Goal: Information Seeking & Learning: Check status

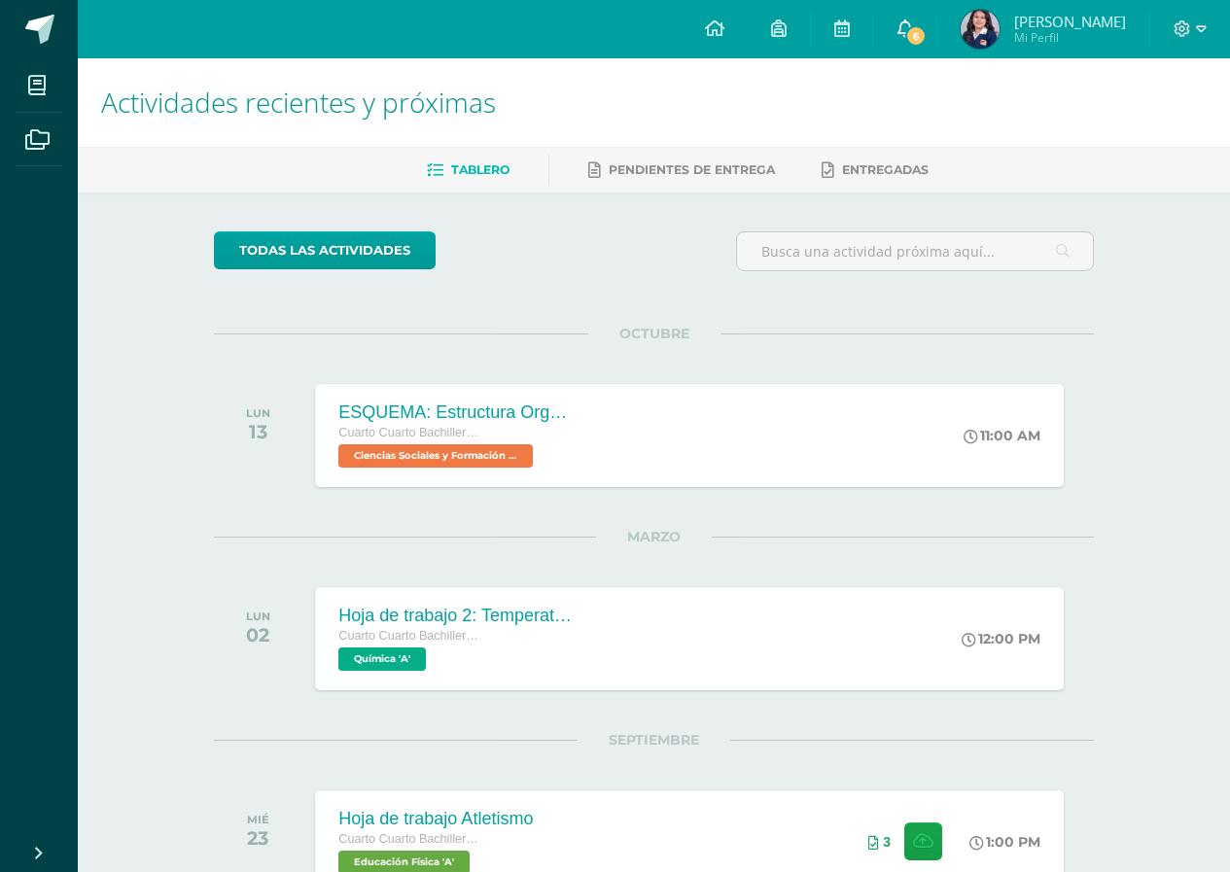
click at [913, 21] on icon at bounding box center [905, 27] width 16 height 17
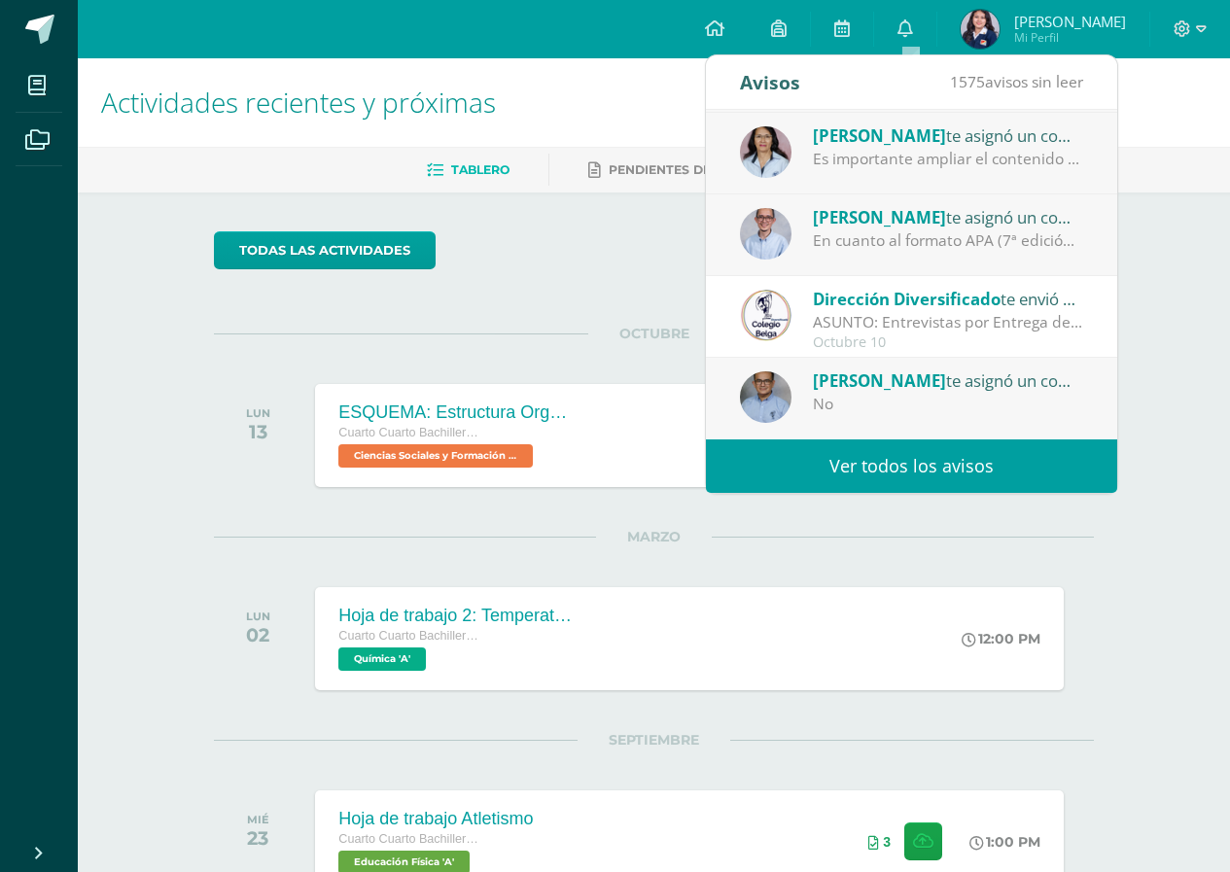
scroll to position [97, 0]
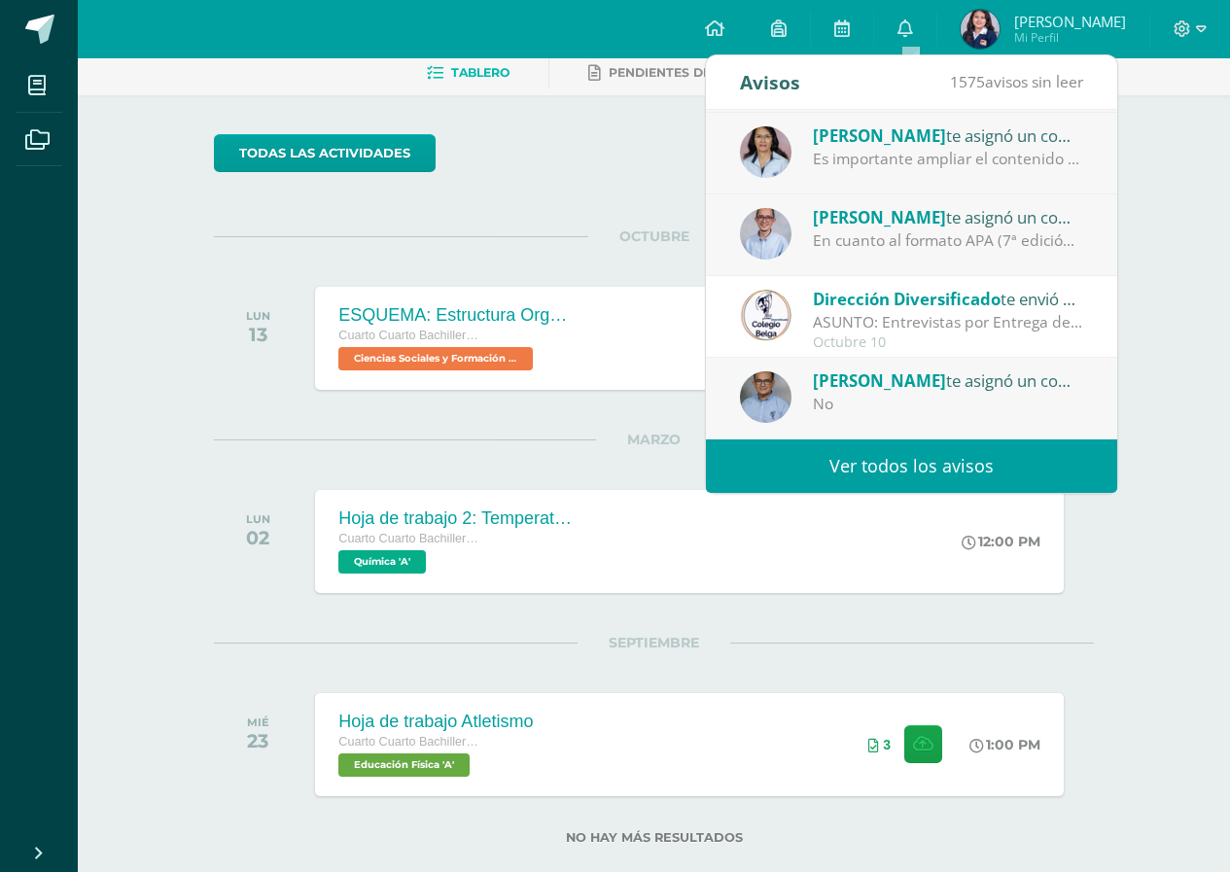
click at [859, 239] on div "En cuanto al formato APA (7ª edición), el uso es parcial. Se pudo hacer mayor p…" at bounding box center [948, 240] width 270 height 22
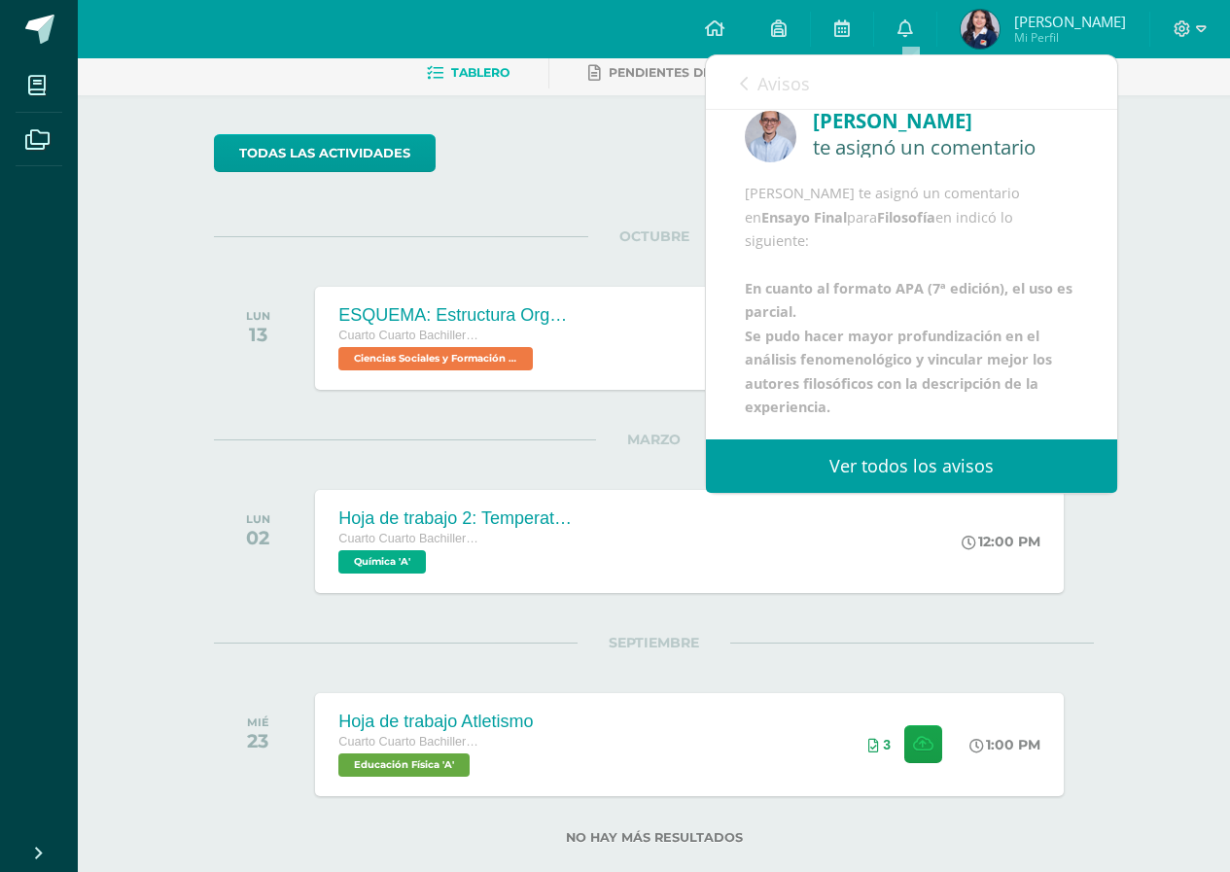
scroll to position [119, 0]
click at [740, 76] on icon at bounding box center [744, 84] width 8 height 16
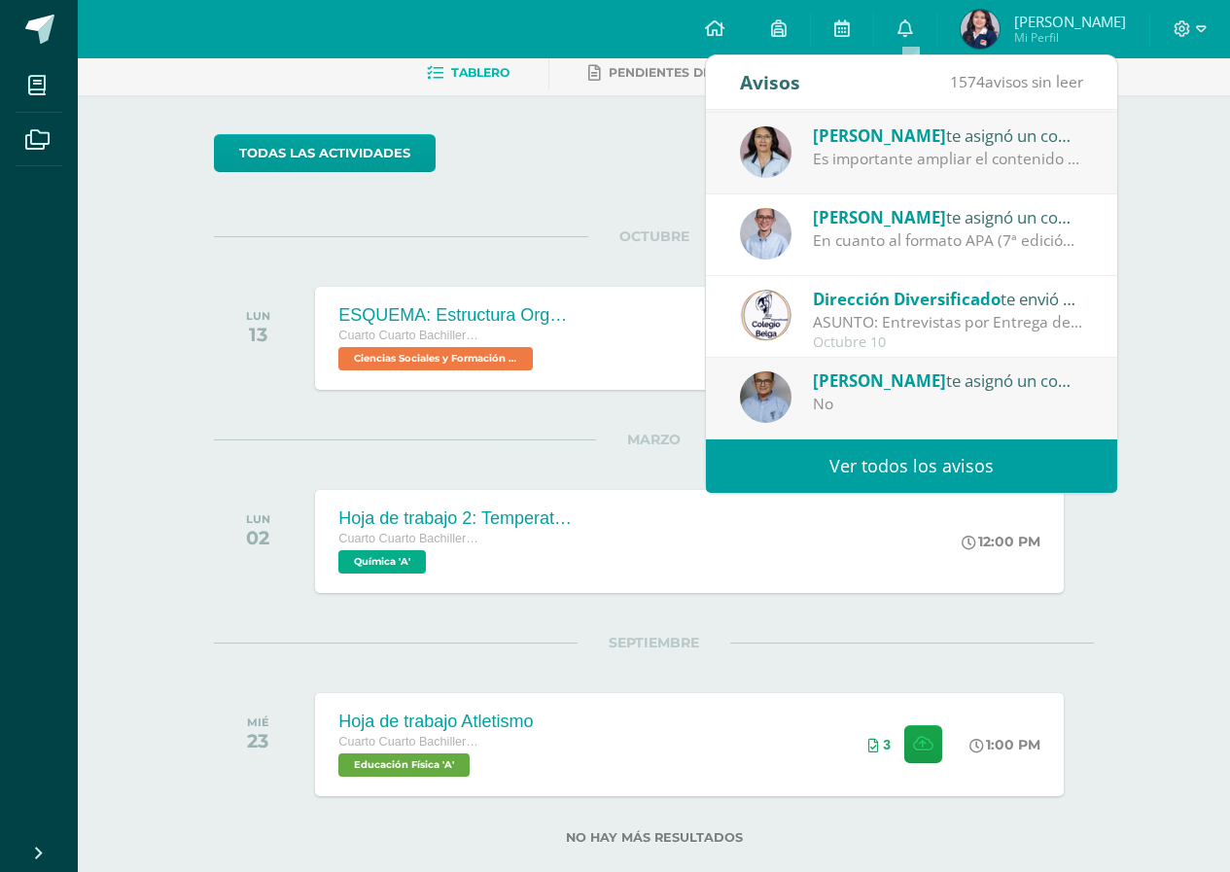
scroll to position [226, 0]
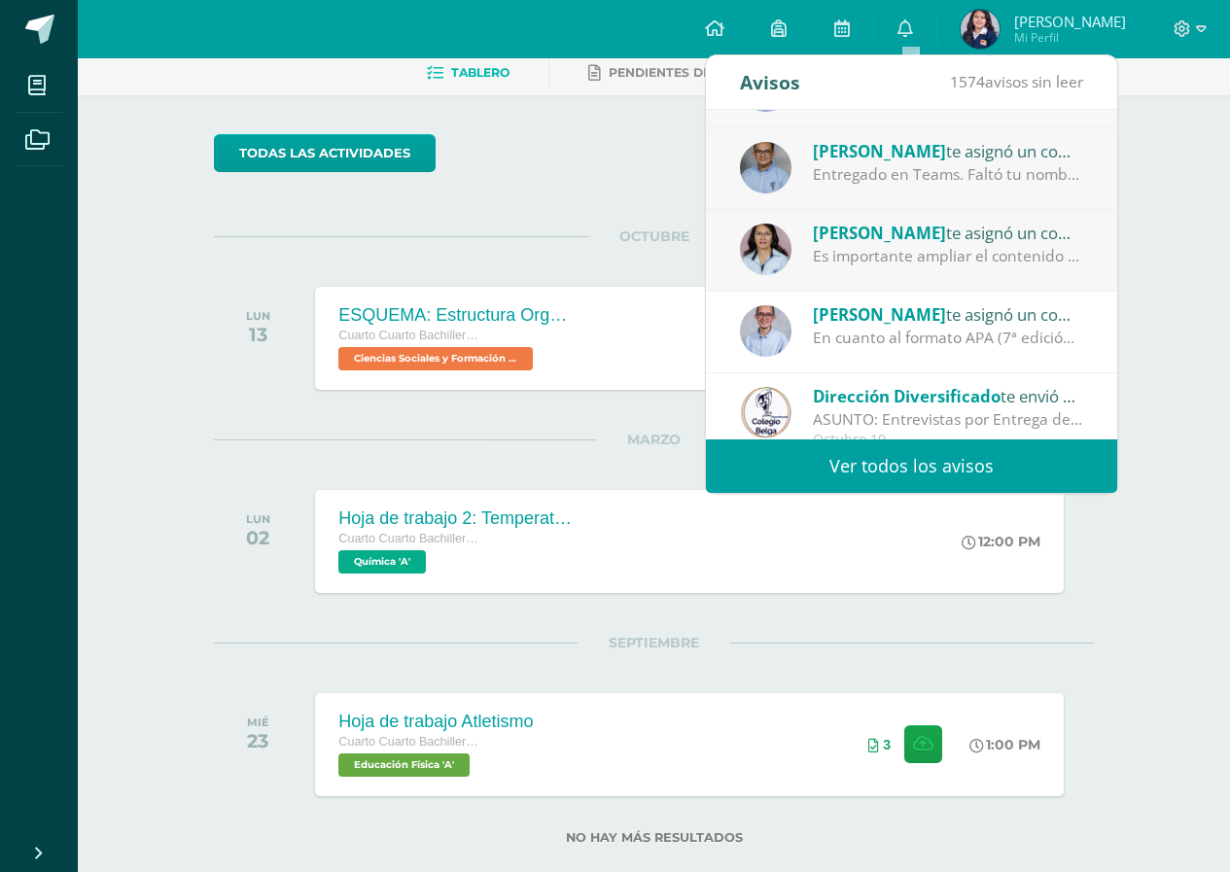
click at [907, 270] on div "[PERSON_NAME] te asignó un comentario en 'INVESTIGACIÓN Y REDACCIÓN: Respuesta …" at bounding box center [911, 251] width 411 height 82
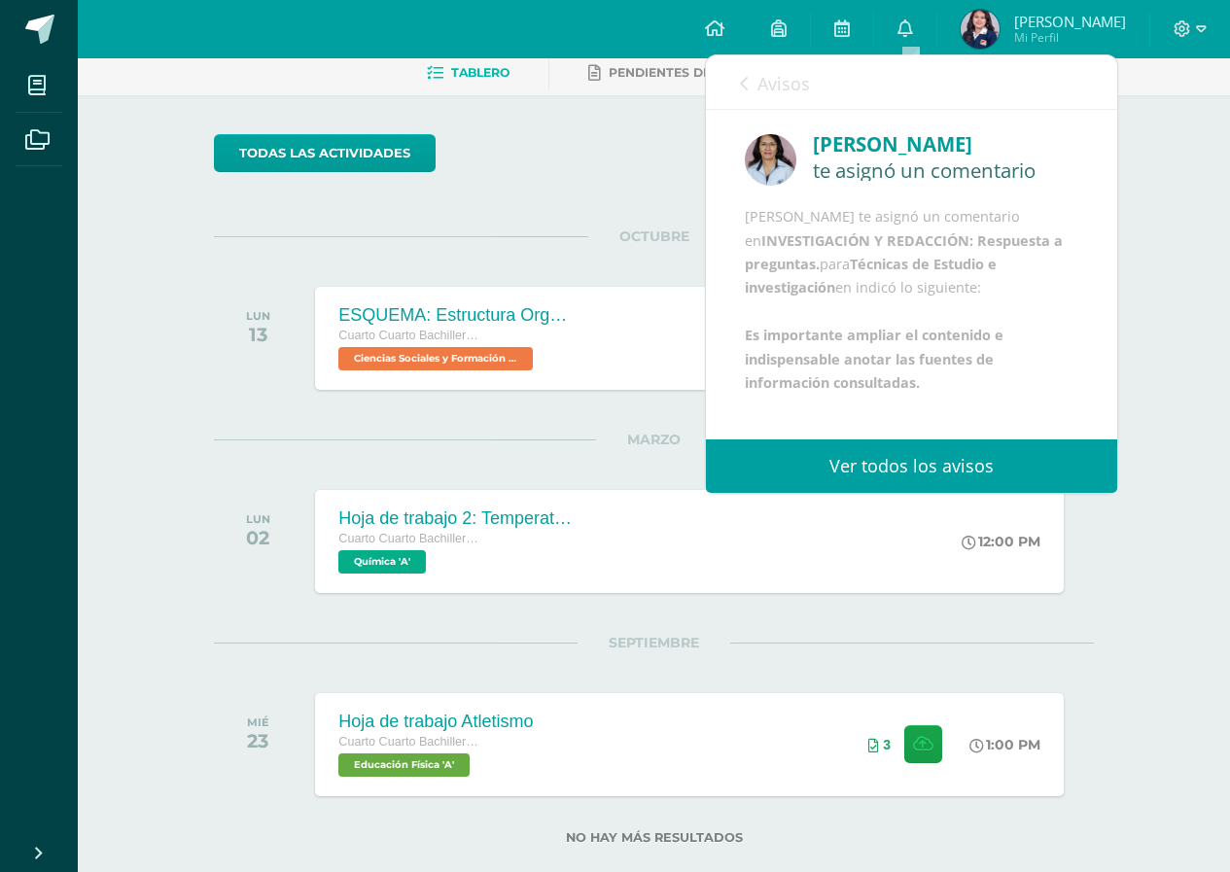
scroll to position [0, 0]
click at [754, 77] on link "Avisos" at bounding box center [775, 82] width 70 height 55
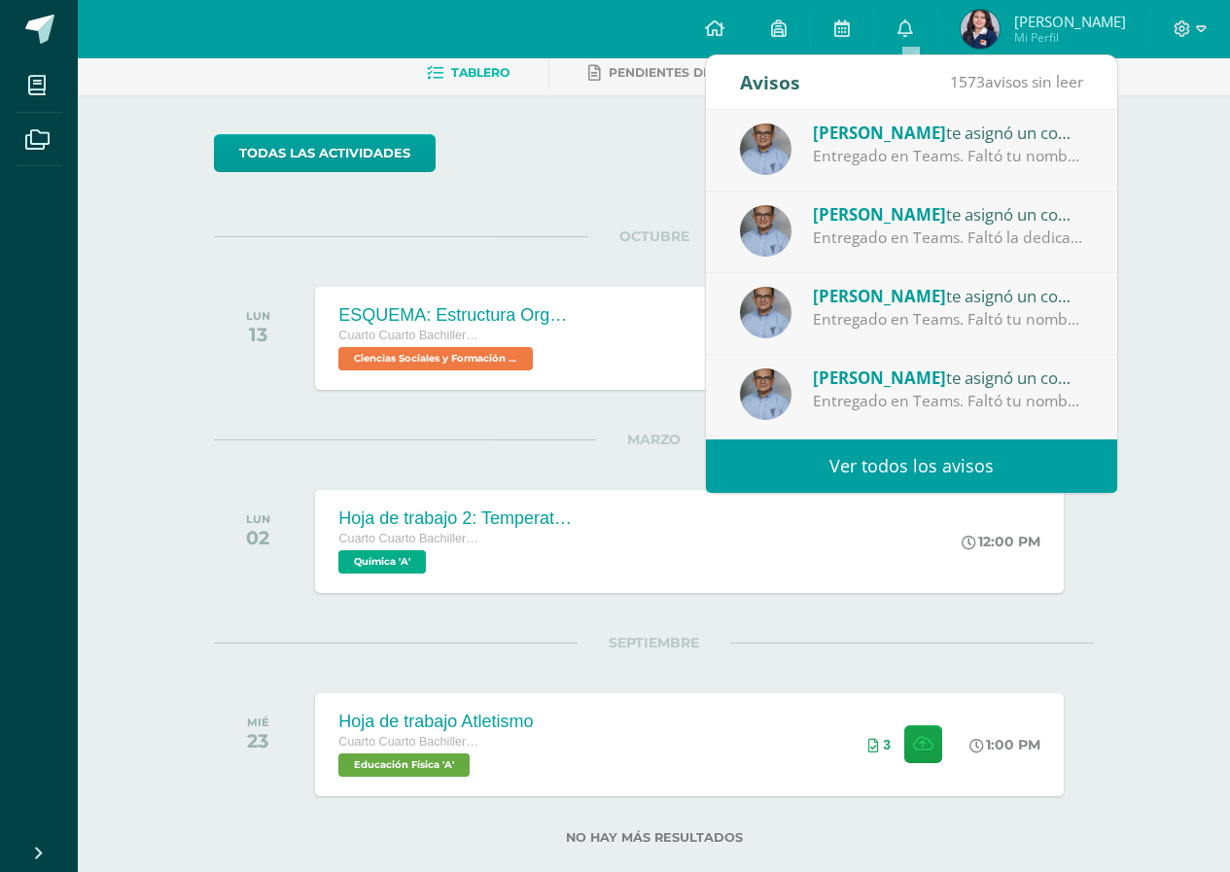
scroll to position [97, 0]
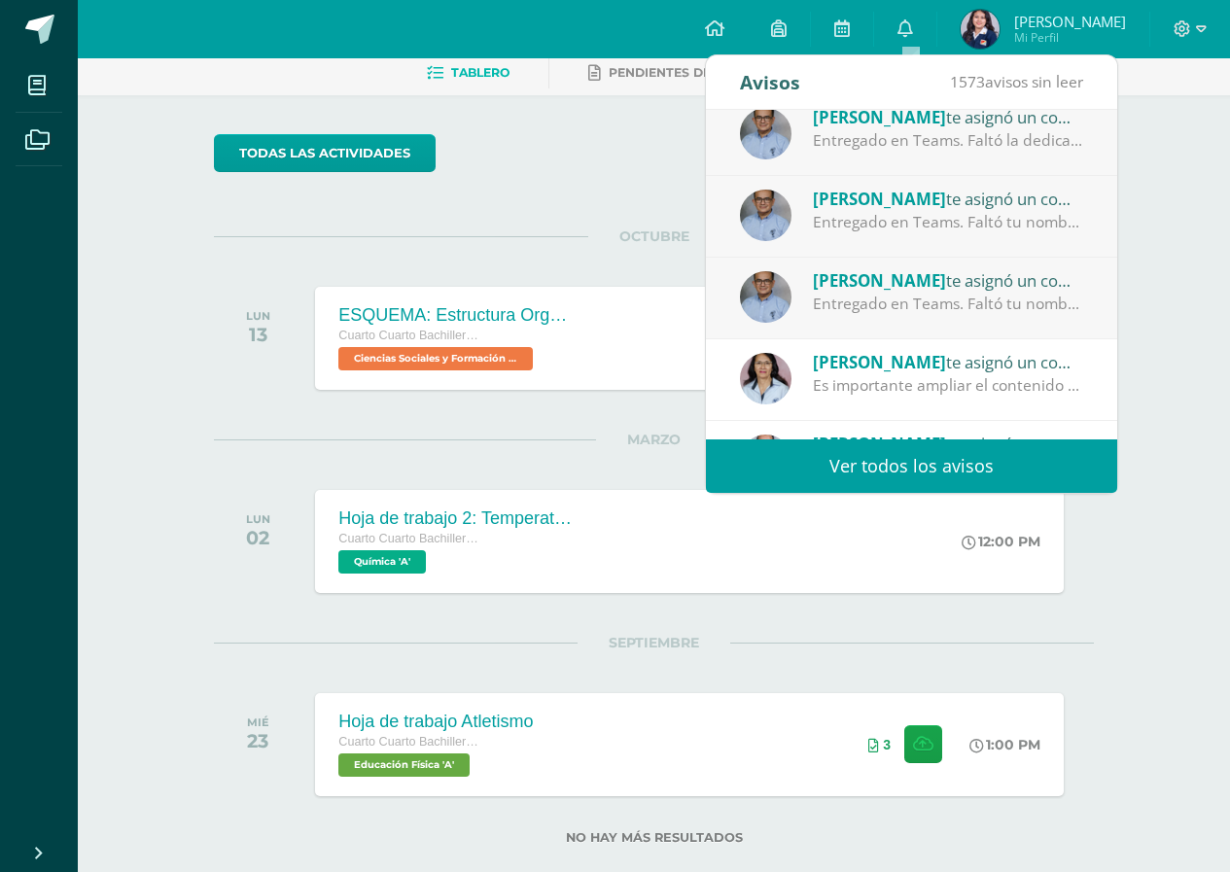
click at [976, 298] on div "Entregado en Teams. Faltó tu nombre como autora al final del relato corto." at bounding box center [948, 304] width 270 height 22
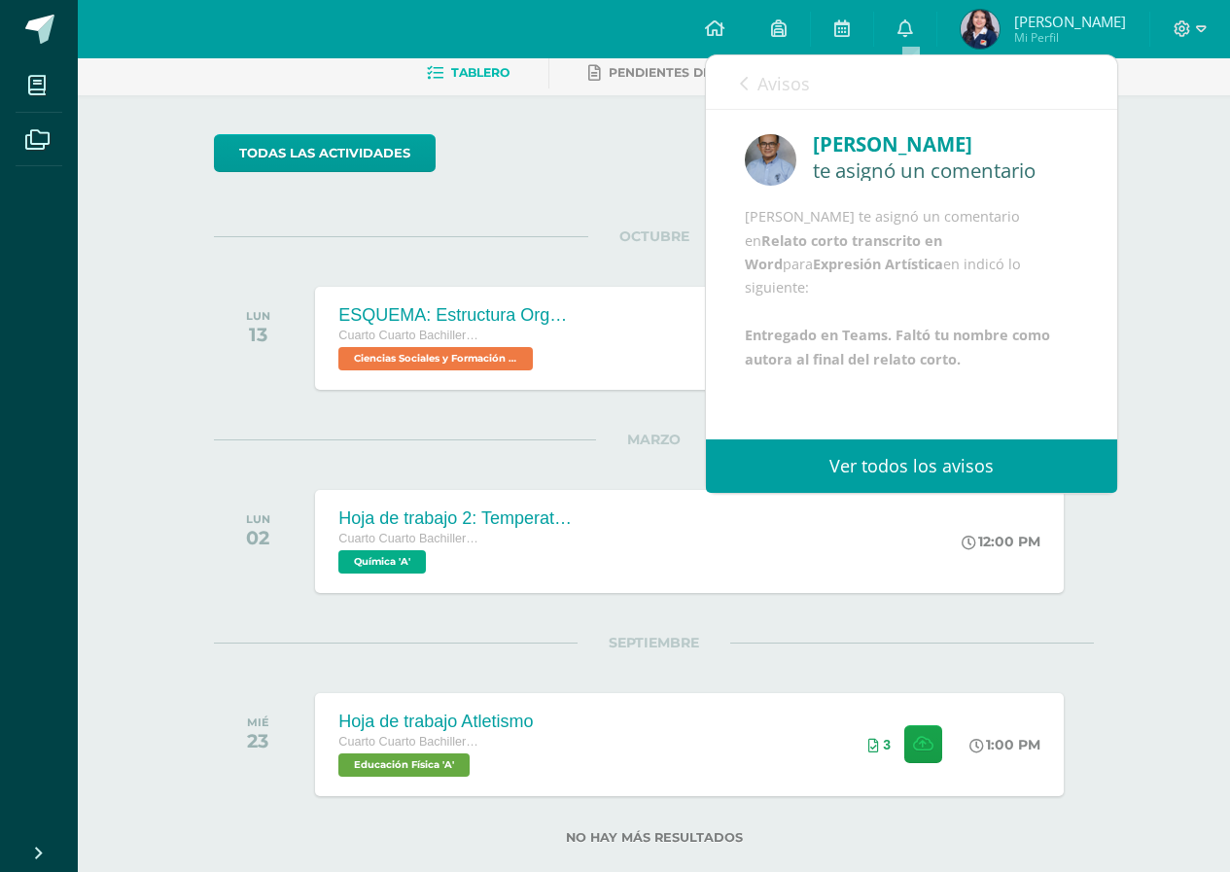
scroll to position [23, 0]
click at [758, 76] on span "Avisos" at bounding box center [783, 83] width 52 height 23
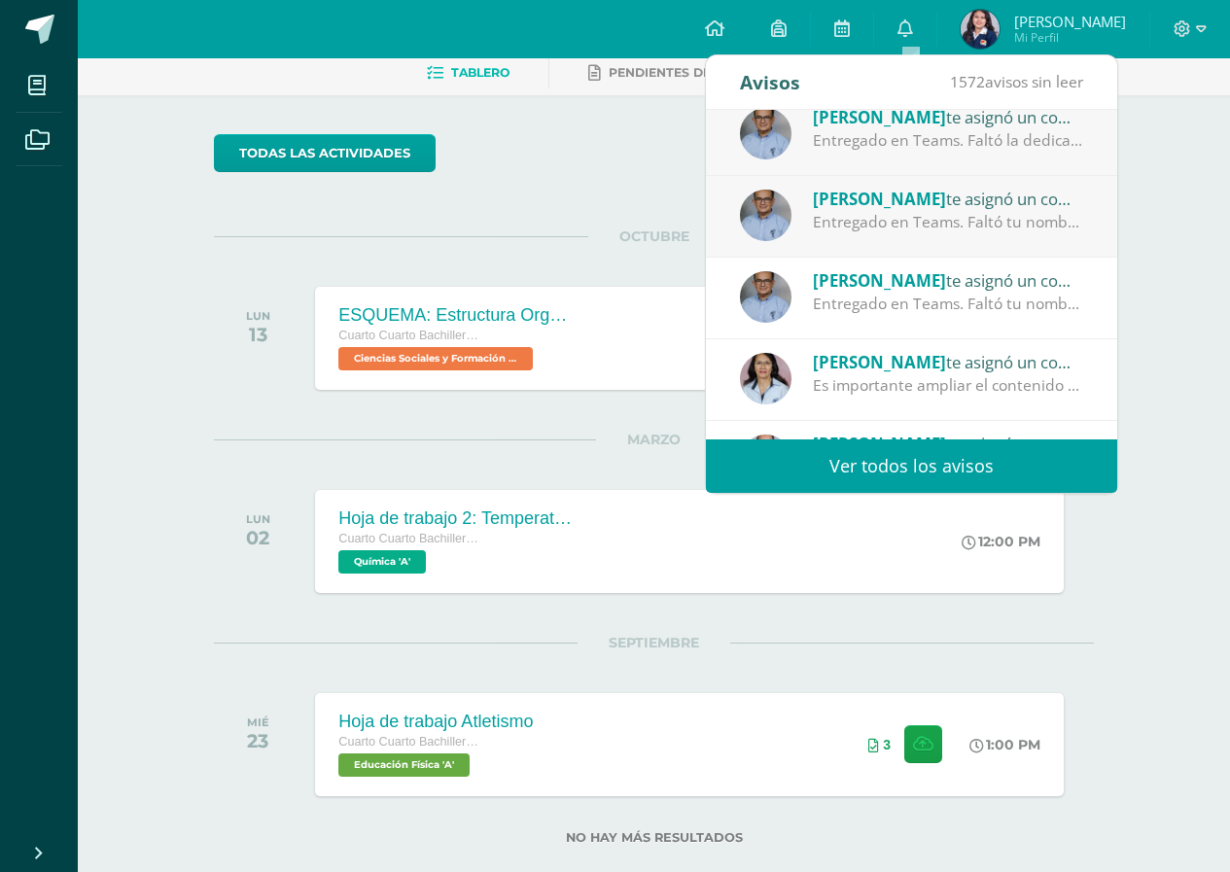
scroll to position [0, 0]
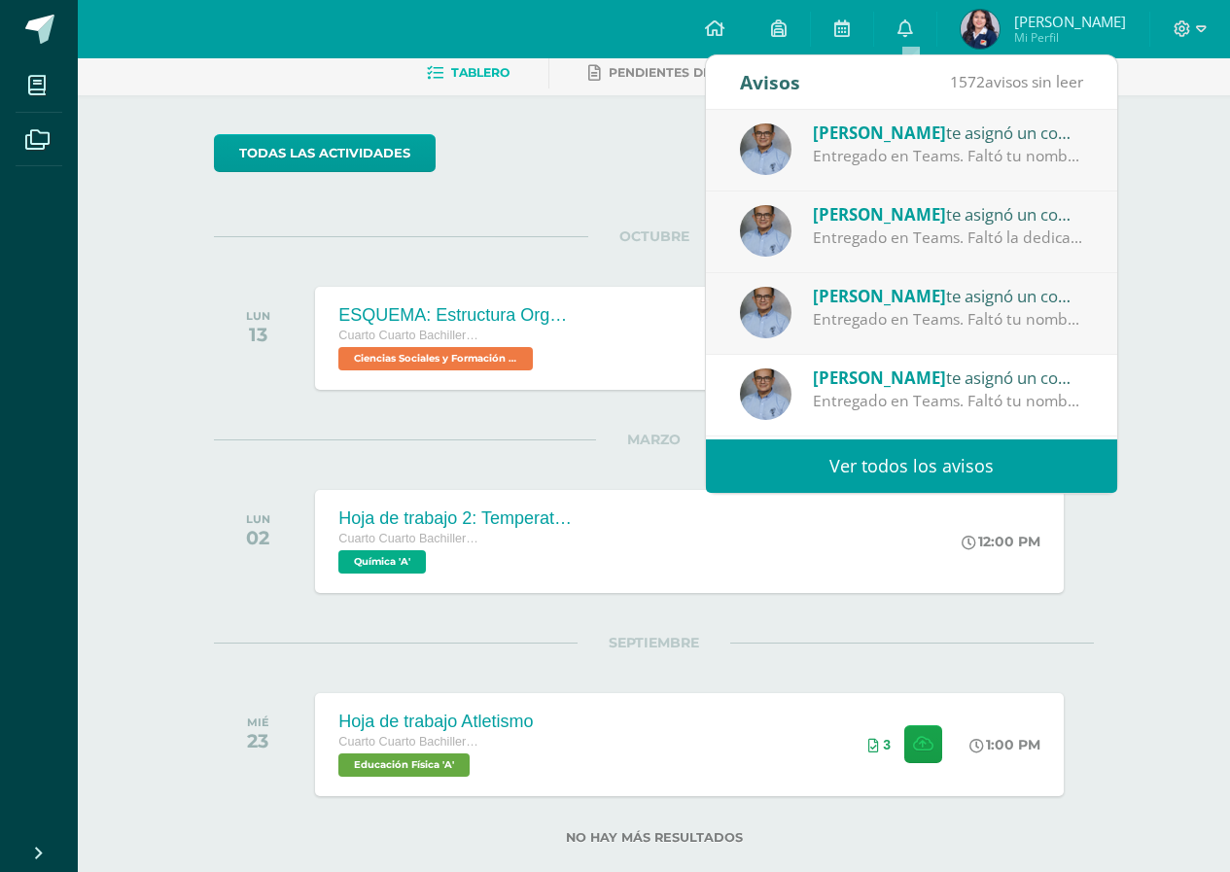
click at [933, 305] on div "[PERSON_NAME] te asignó un comentario en 'Relato corto transcrito en Word' para…" at bounding box center [948, 295] width 270 height 25
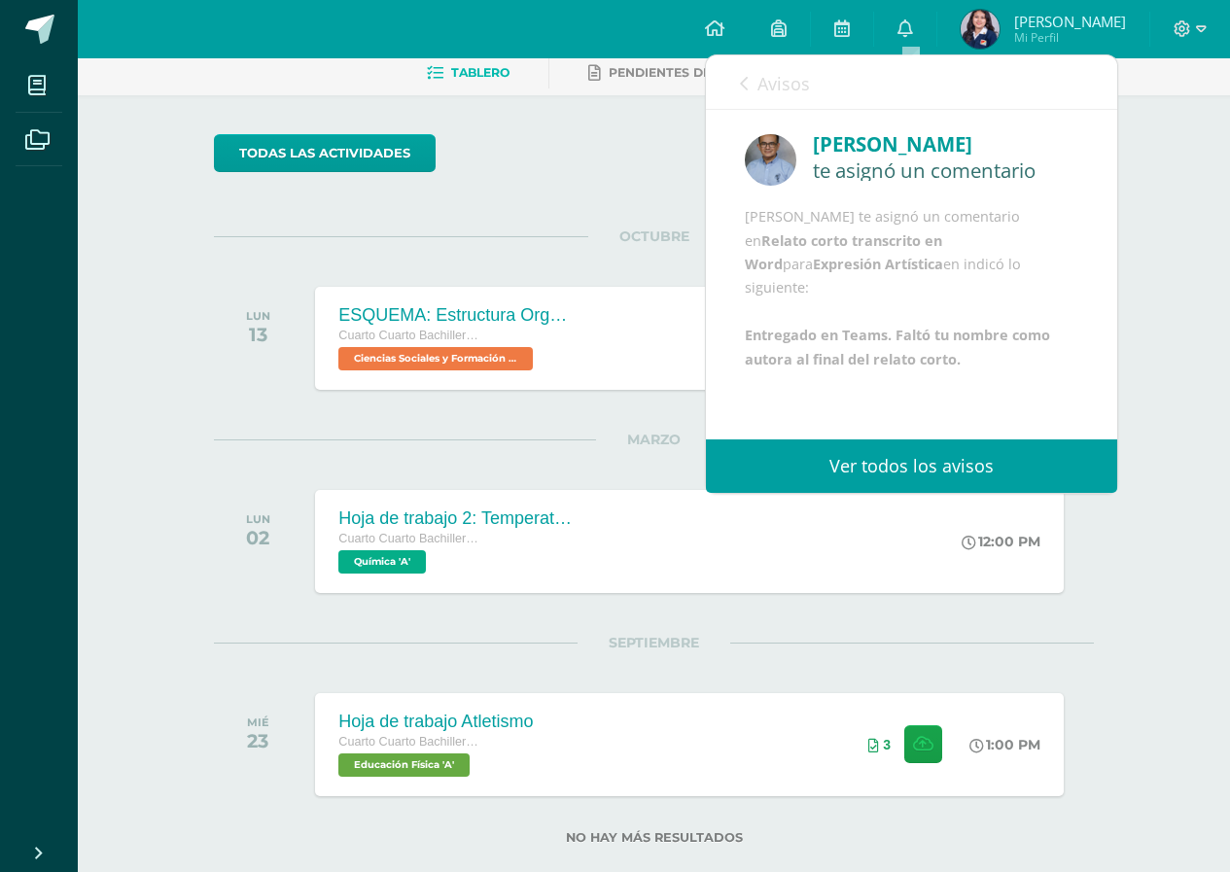
click at [758, 82] on span "Avisos" at bounding box center [783, 83] width 52 height 23
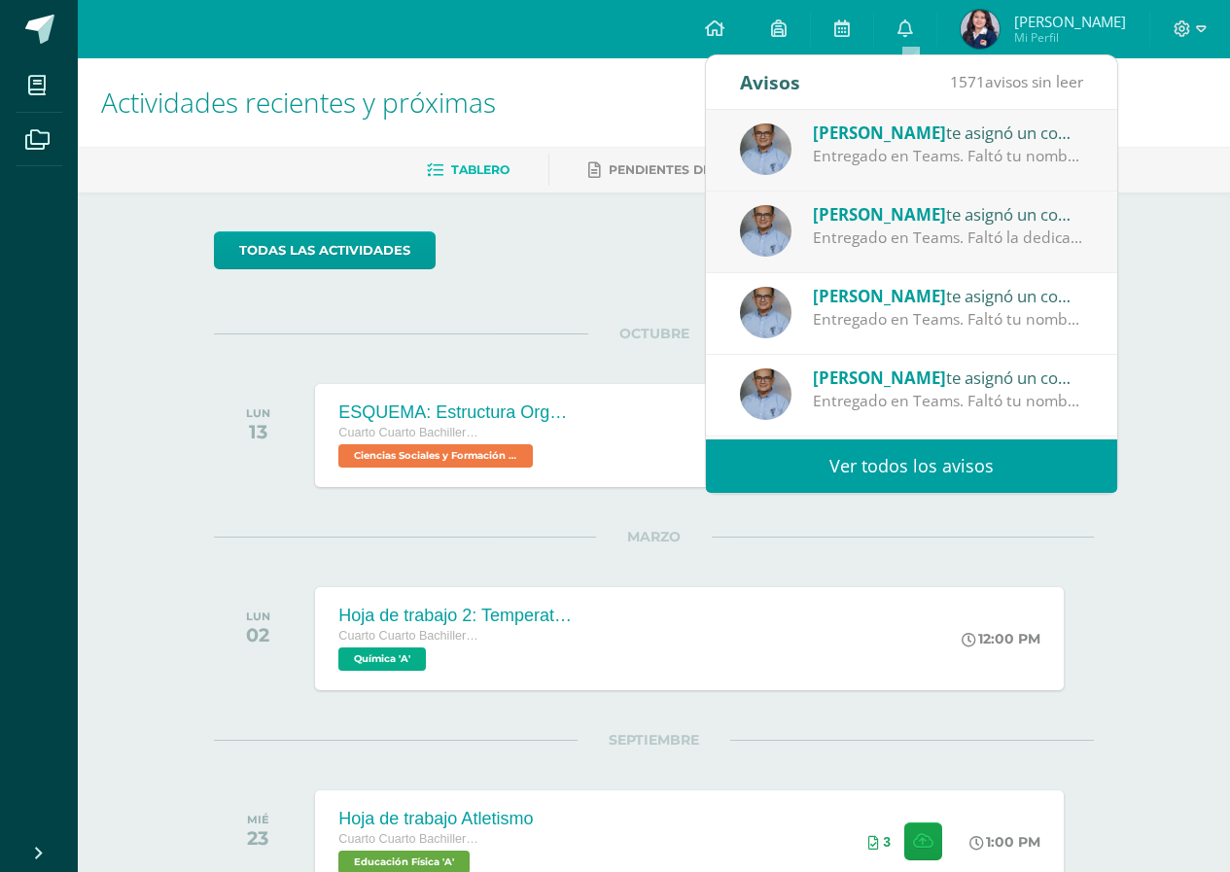
click at [983, 223] on div "[PERSON_NAME] te asignó un comentario en 'Relato corto corregido' para 'Expresi…" at bounding box center [948, 213] width 270 height 25
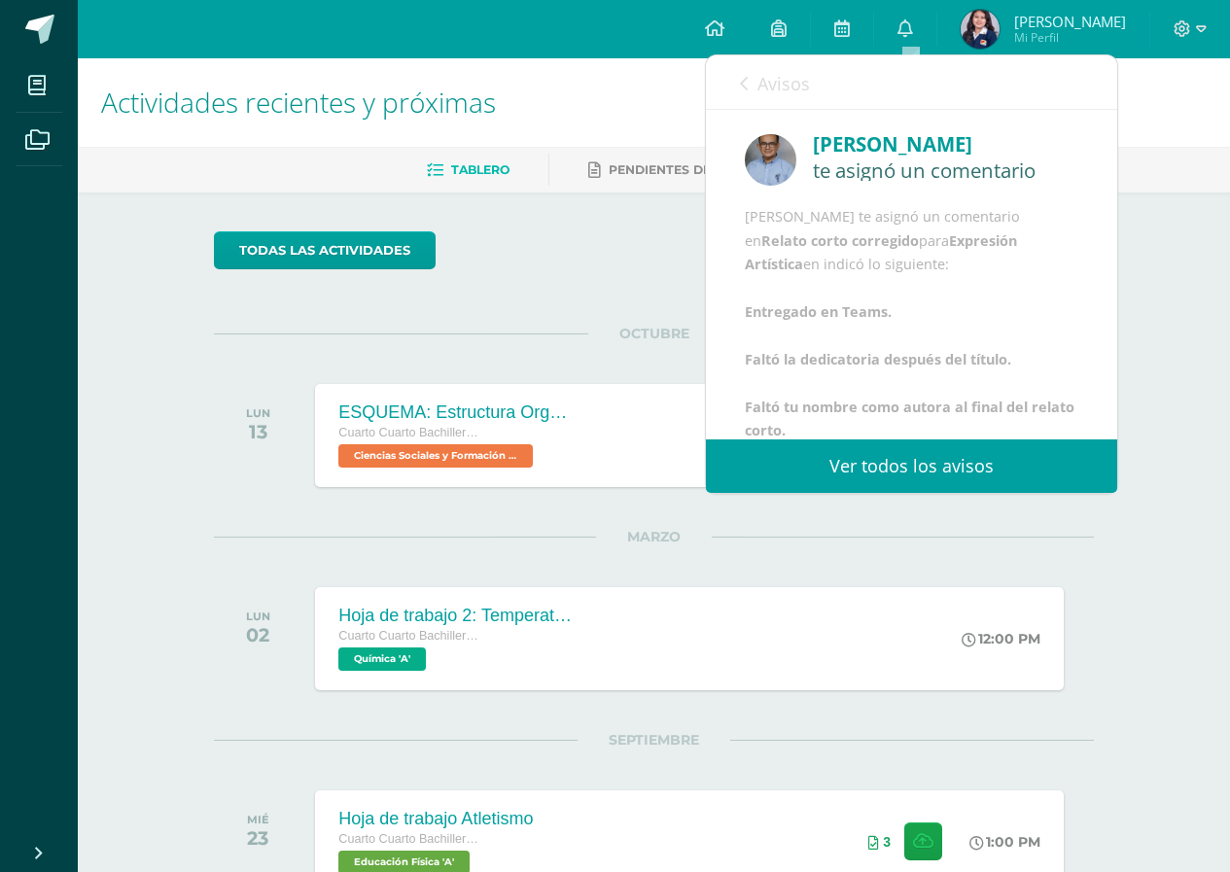
click at [746, 80] on icon at bounding box center [744, 84] width 8 height 16
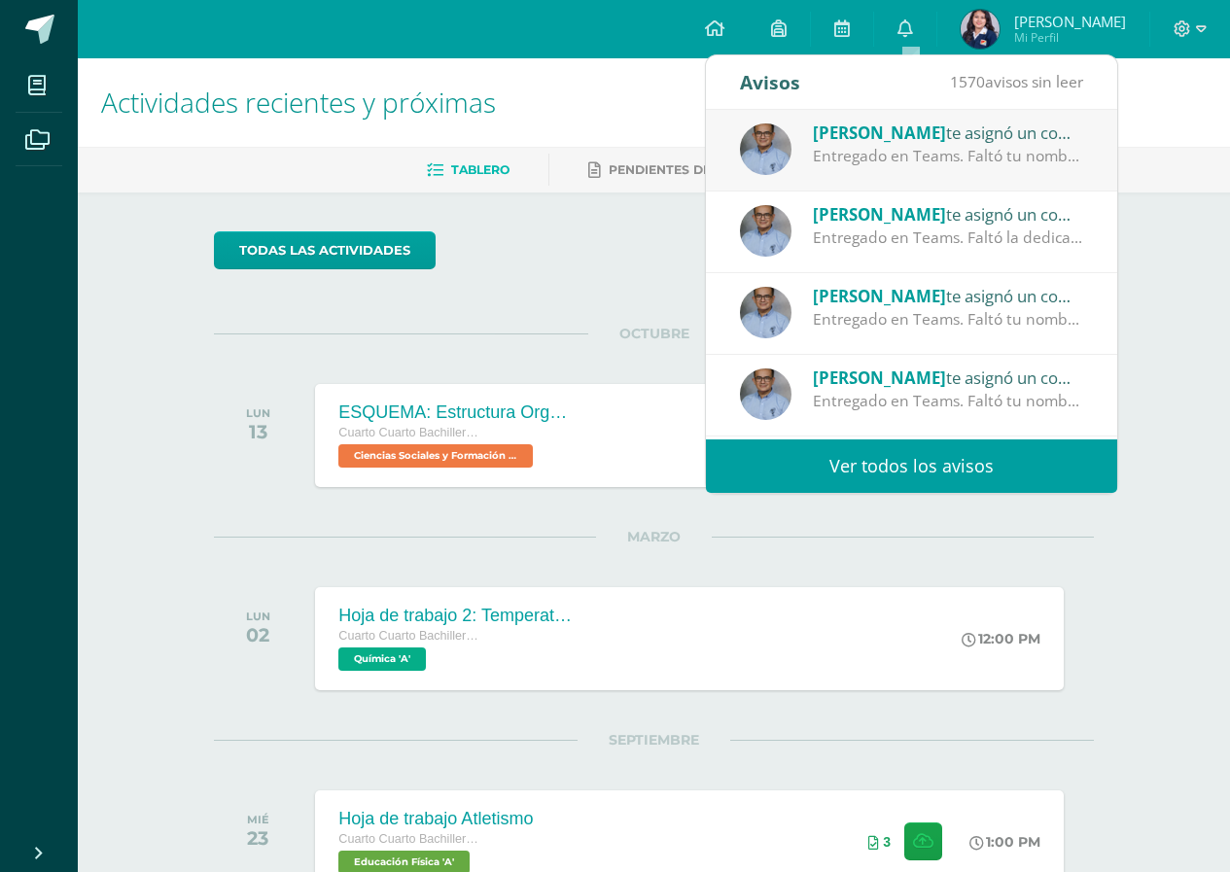
click at [881, 161] on div "Entregado en Teams. Faltó tu nombre como autora al final del relato corto. Sang…" at bounding box center [948, 156] width 270 height 22
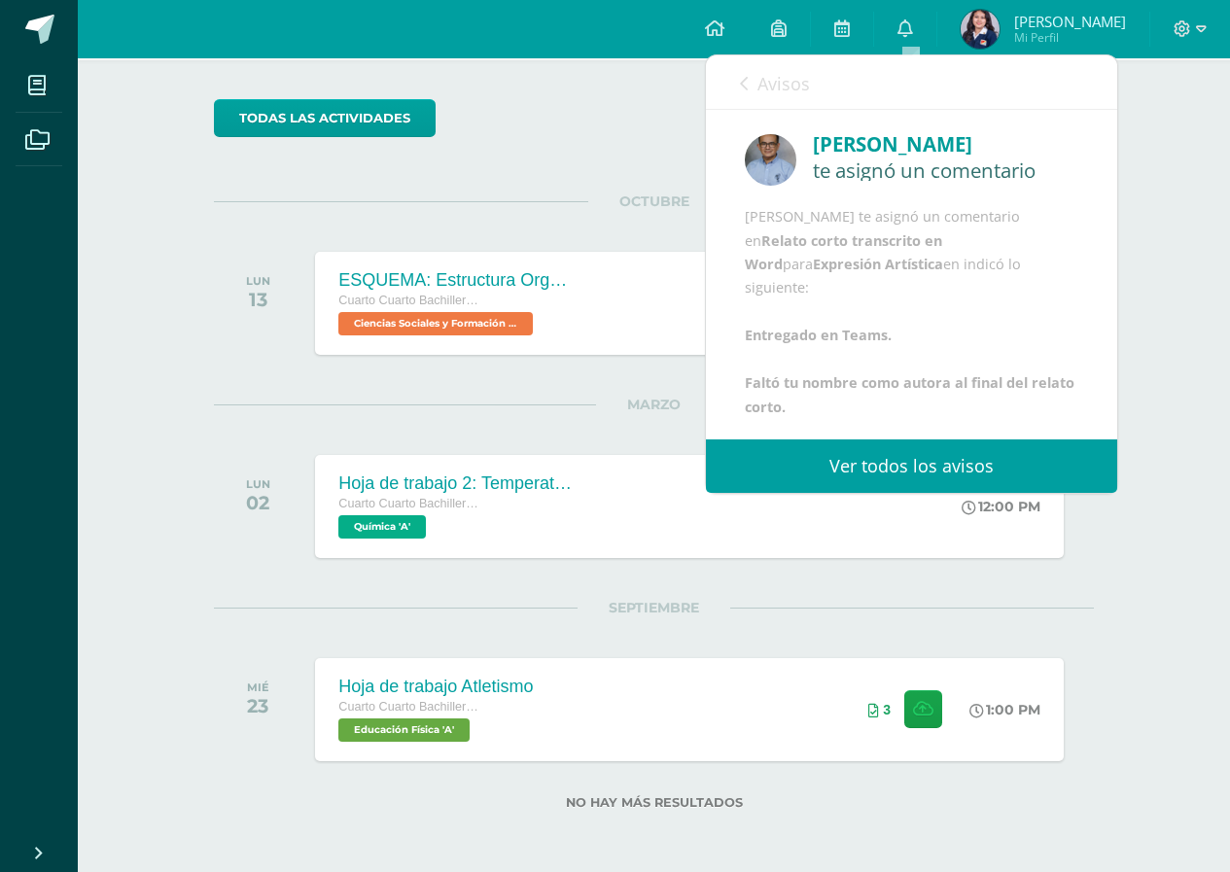
click at [772, 83] on span "Avisos" at bounding box center [783, 83] width 52 height 23
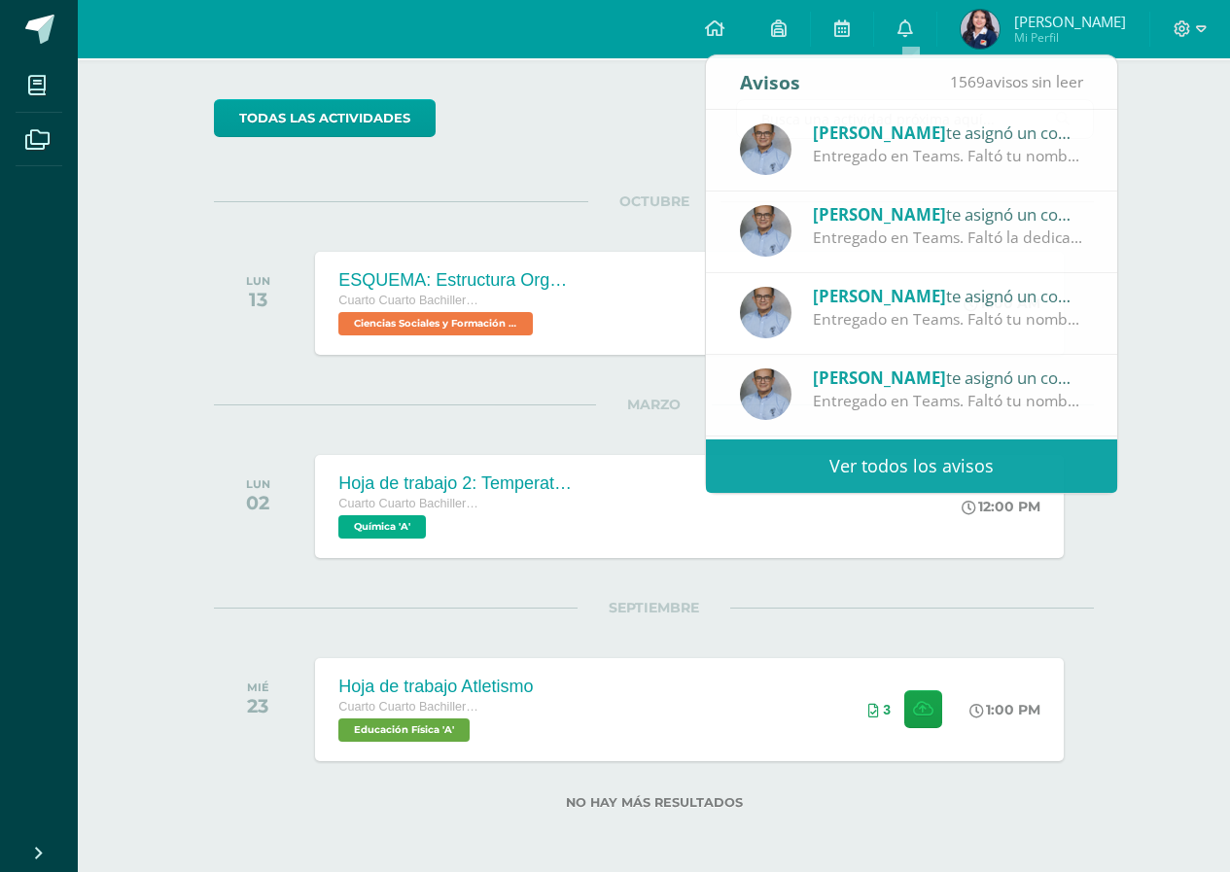
click at [1198, 262] on div "Actividades recientes y próximas Tablero Pendientes de entrega Entregadas todas…" at bounding box center [654, 399] width 1152 height 946
